Goal: Browse casually: Explore the website without a specific task or goal

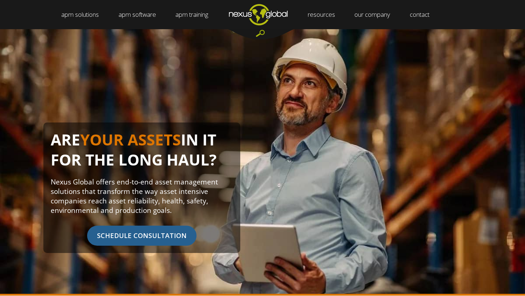
click at [263, 17] on img "Navigation Menu" at bounding box center [258, 14] width 78 height 29
click at [262, 14] on img "Navigation Menu" at bounding box center [258, 14] width 78 height 29
click at [272, 12] on img "Navigation Menu" at bounding box center [258, 14] width 78 height 29
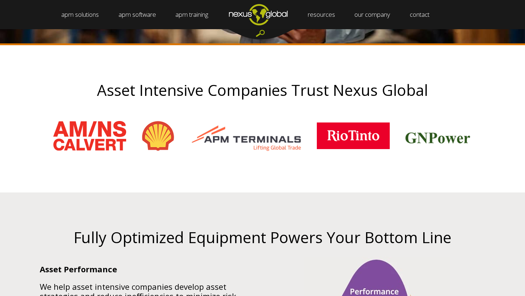
scroll to position [246, 0]
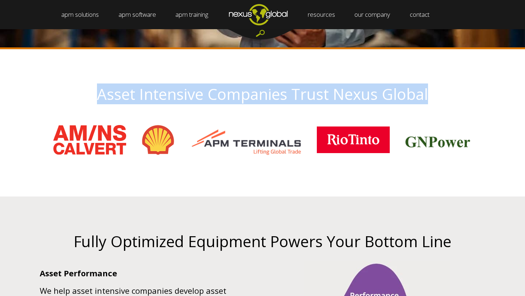
drag, startPoint x: 76, startPoint y: 98, endPoint x: 484, endPoint y: 92, distance: 408.2
click at [484, 92] on h2 "Asset Intensive Companies Trust Nexus Global" at bounding box center [263, 94] width 474 height 17
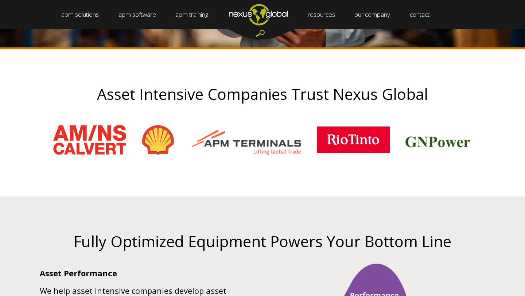
drag, startPoint x: 484, startPoint y: 92, endPoint x: 102, endPoint y: 106, distance: 382.5
click at [102, 106] on div "Asset Intensive Companies Trust Nexus Global" at bounding box center [263, 100] width 474 height 28
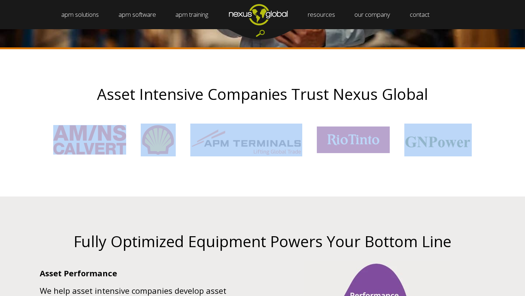
drag, startPoint x: 102, startPoint y: 106, endPoint x: 457, endPoint y: 120, distance: 355.2
click at [457, 120] on div "Asset Intensive Companies Trust Nexus Global" at bounding box center [263, 123] width 474 height 74
click at [445, 106] on div "Asset Intensive Companies Trust Nexus Global" at bounding box center [263, 100] width 474 height 28
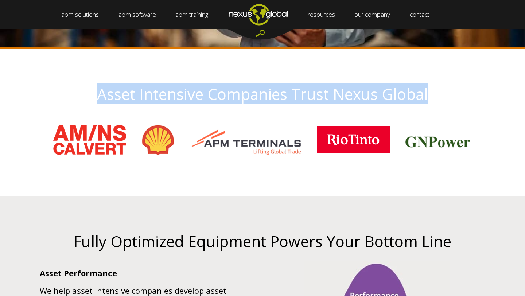
drag, startPoint x: 446, startPoint y: 100, endPoint x: 0, endPoint y: 102, distance: 445.3
click at [0, 102] on div "Asset Intensive Companies Trust Nexus Global" at bounding box center [262, 122] width 525 height 147
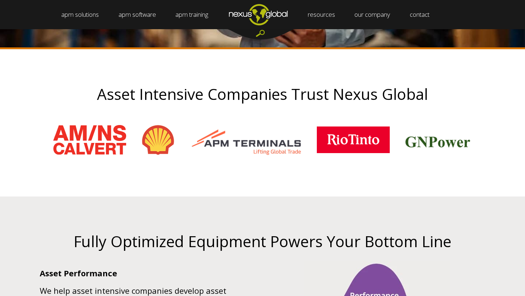
click at [54, 99] on h2 "Asset Intensive Companies Trust Nexus Global" at bounding box center [263, 94] width 474 height 17
